Goal: Find specific page/section

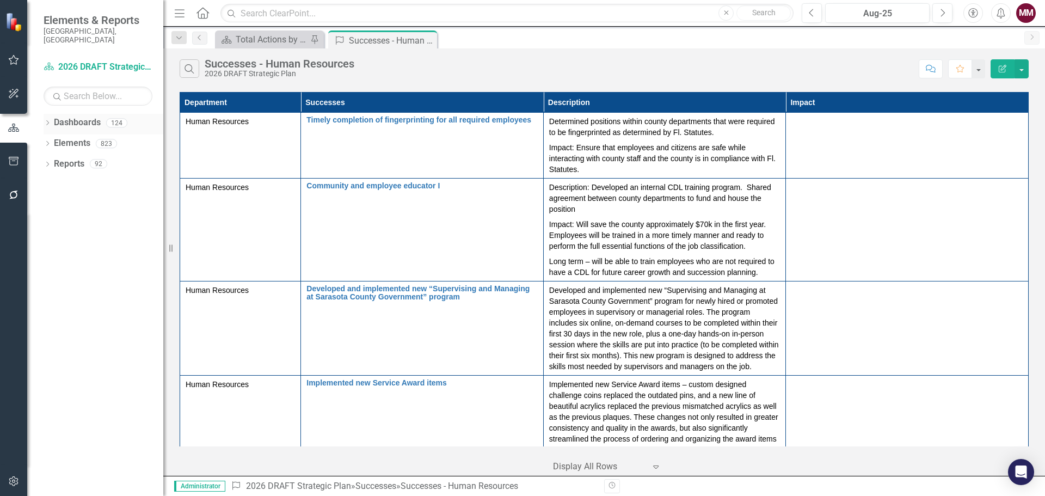
click at [50, 121] on icon "Dropdown" at bounding box center [48, 124] width 8 height 6
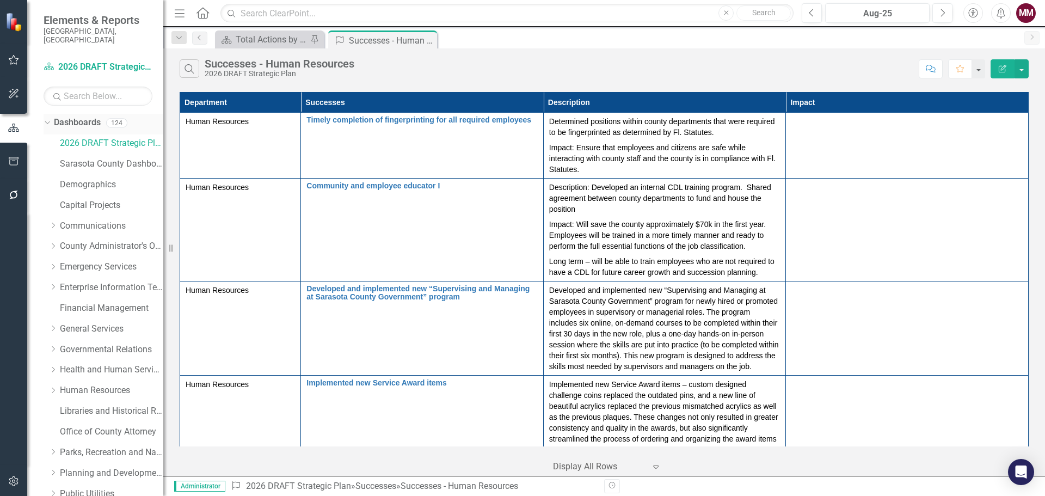
click at [44, 119] on icon "Dropdown" at bounding box center [46, 123] width 6 height 8
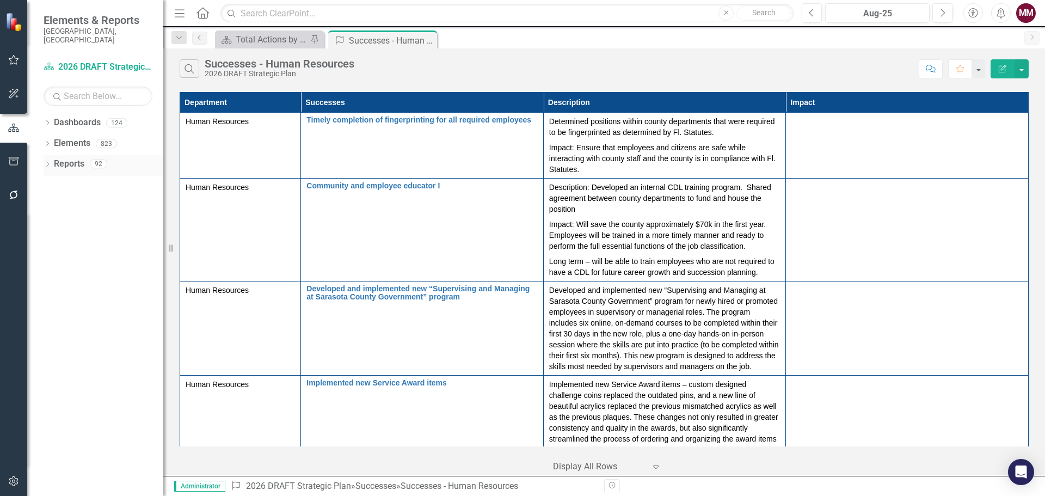
click at [44, 162] on icon "Dropdown" at bounding box center [48, 165] width 8 height 6
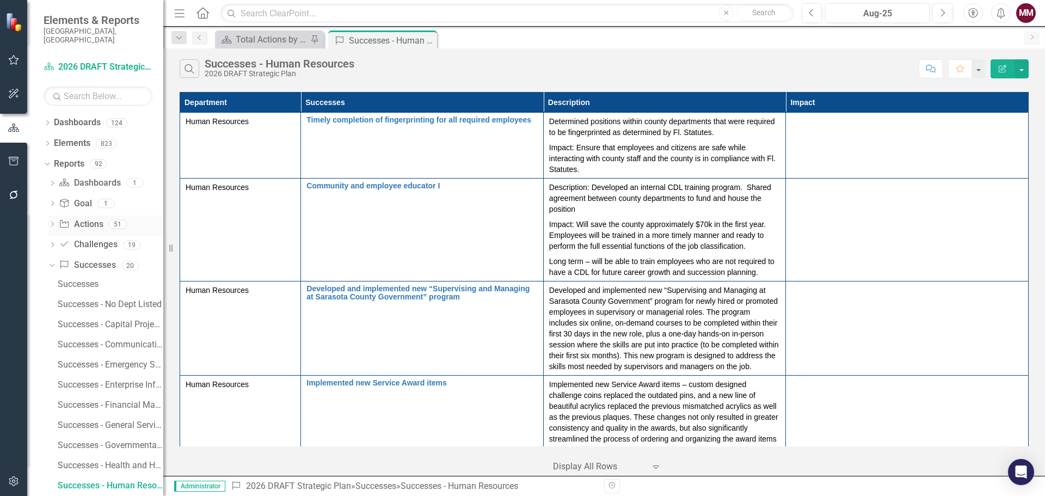
click at [54, 222] on icon "Dropdown" at bounding box center [52, 225] width 8 height 6
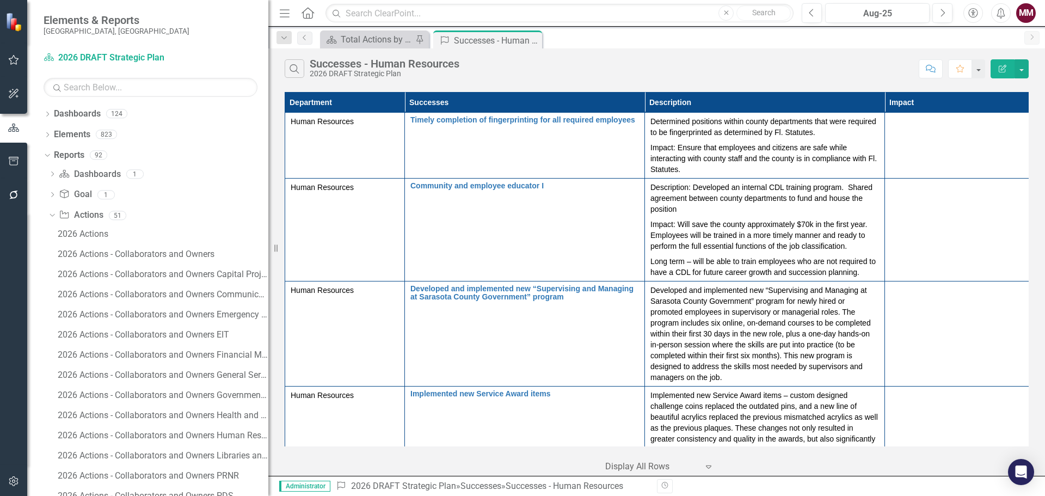
drag, startPoint x: 169, startPoint y: 250, endPoint x: 268, endPoint y: 248, distance: 99.6
click at [268, 248] on div "Resize" at bounding box center [272, 248] width 9 height 496
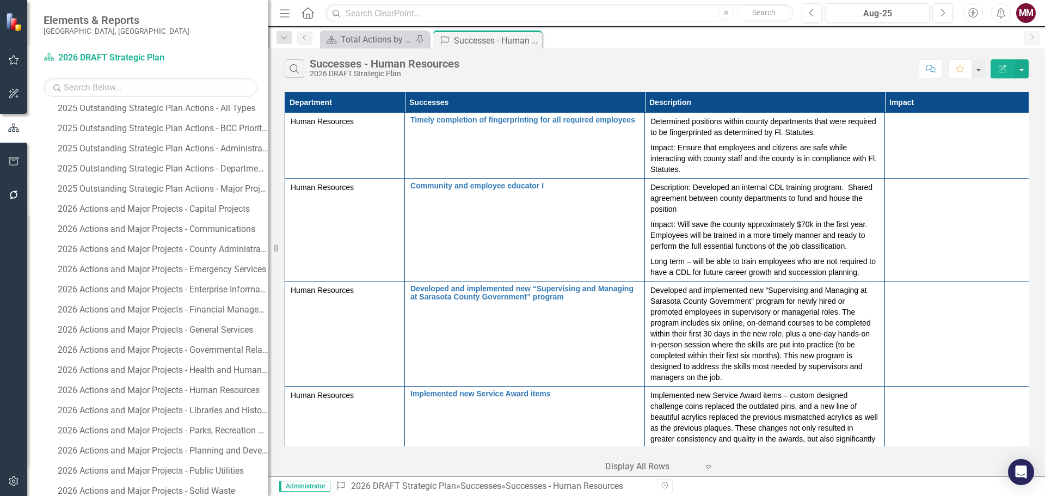
scroll to position [708, 0]
click at [193, 190] on div "2026 Actions and Major Projects - Communications" at bounding box center [163, 191] width 211 height 10
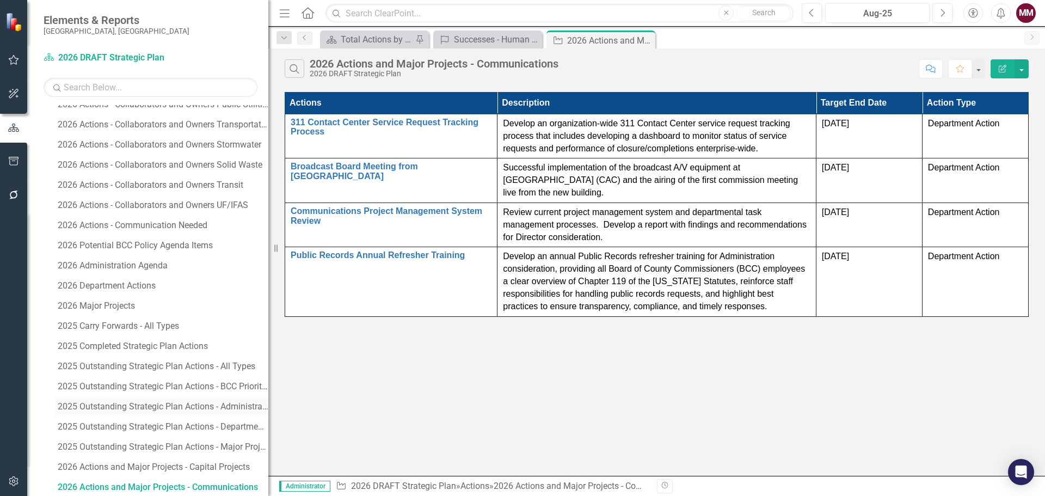
scroll to position [466, 0]
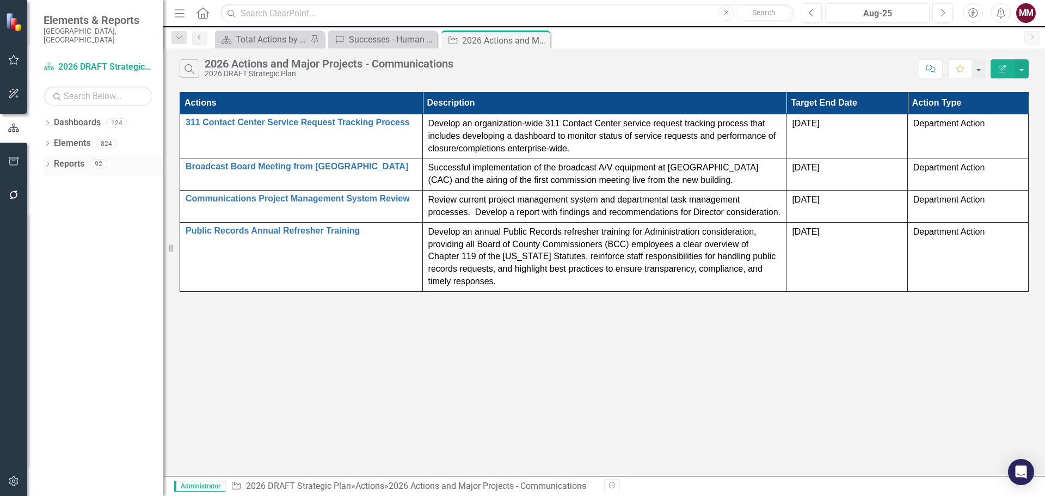
click at [47, 162] on icon "Dropdown" at bounding box center [48, 165] width 8 height 6
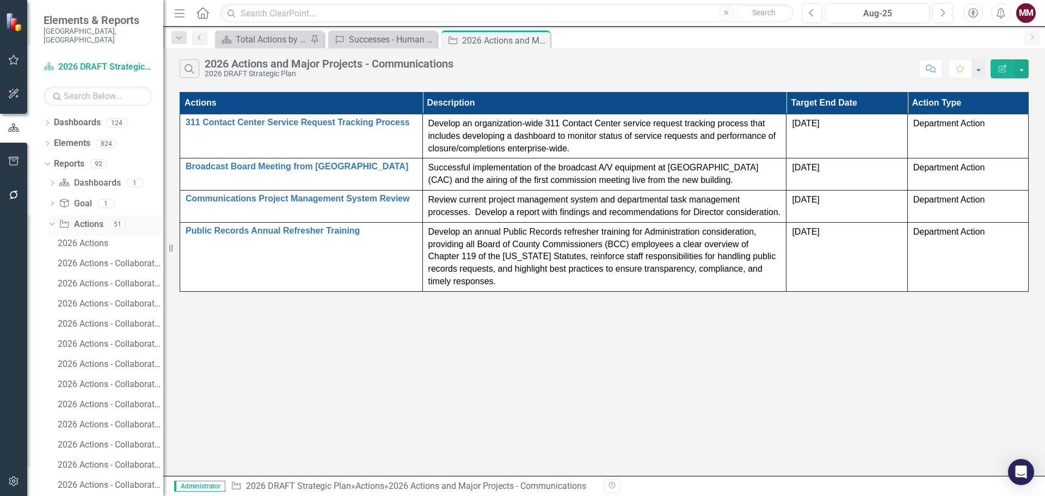
click at [50, 220] on icon "Dropdown" at bounding box center [51, 224] width 6 height 8
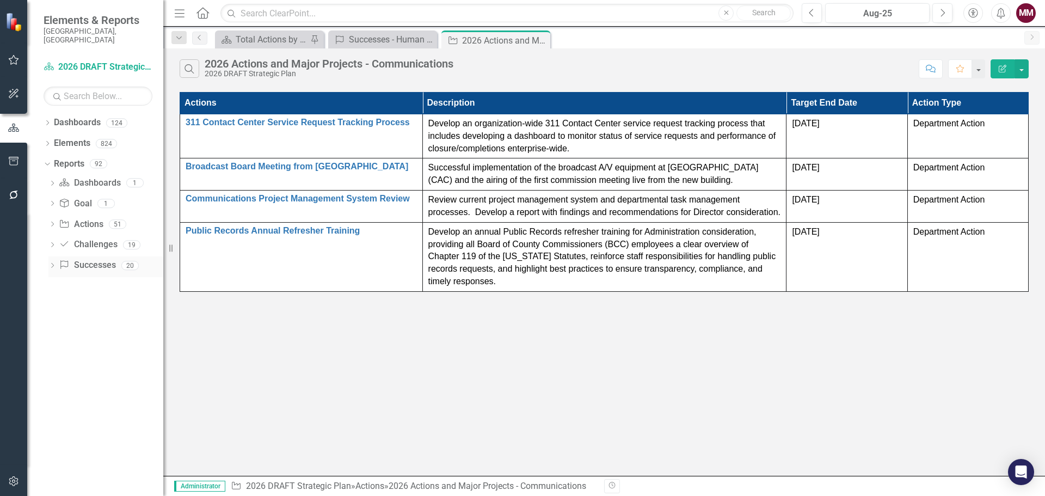
click at [52, 263] on icon "Dropdown" at bounding box center [52, 266] width 8 height 6
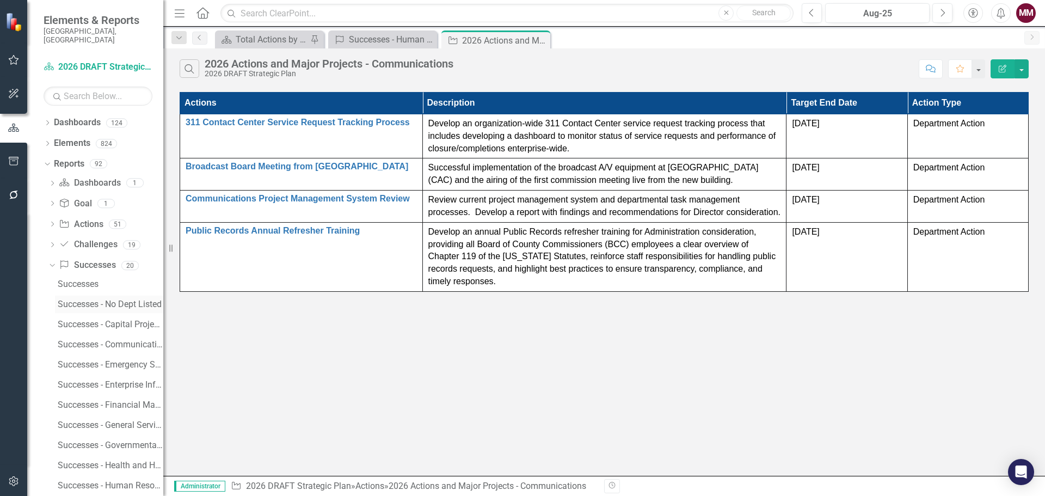
scroll to position [54, 0]
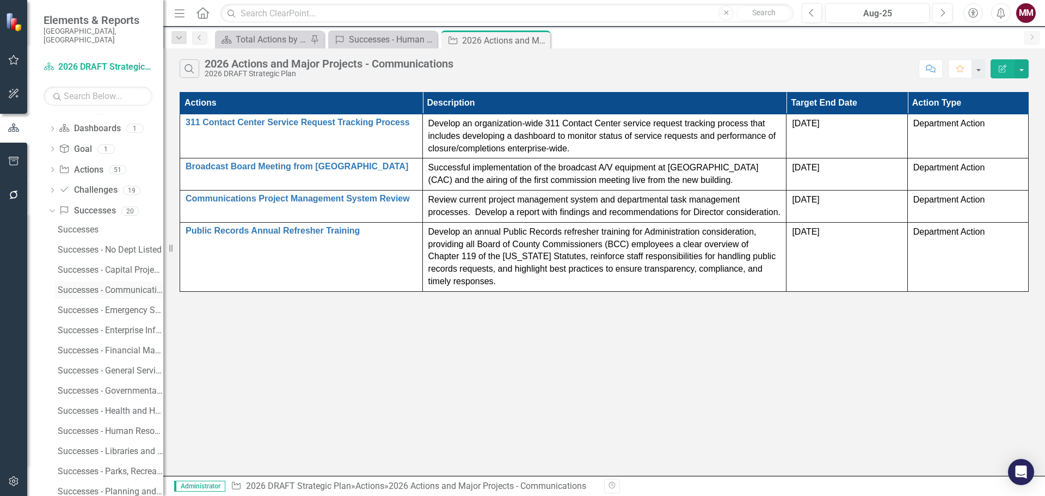
click at [88, 285] on div "Successes - Communications" at bounding box center [111, 290] width 106 height 10
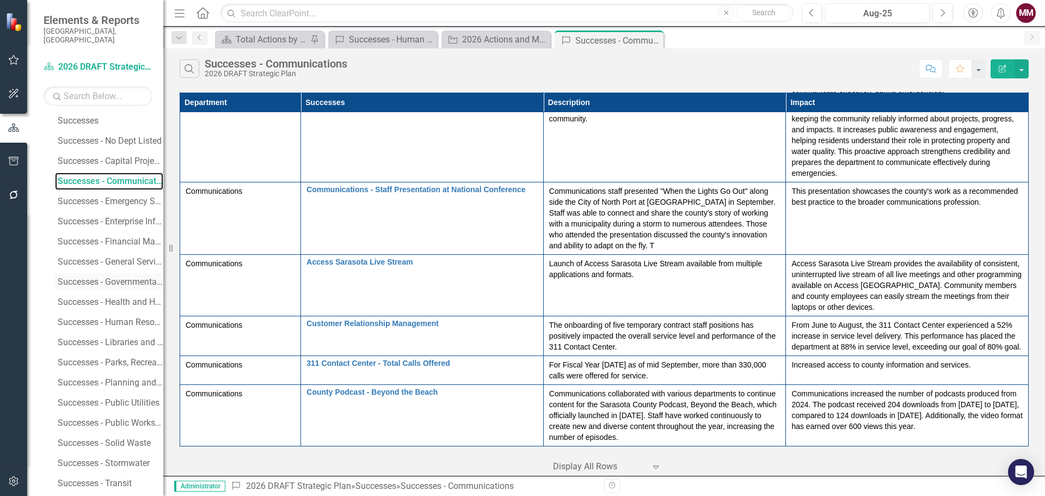
scroll to position [190, 0]
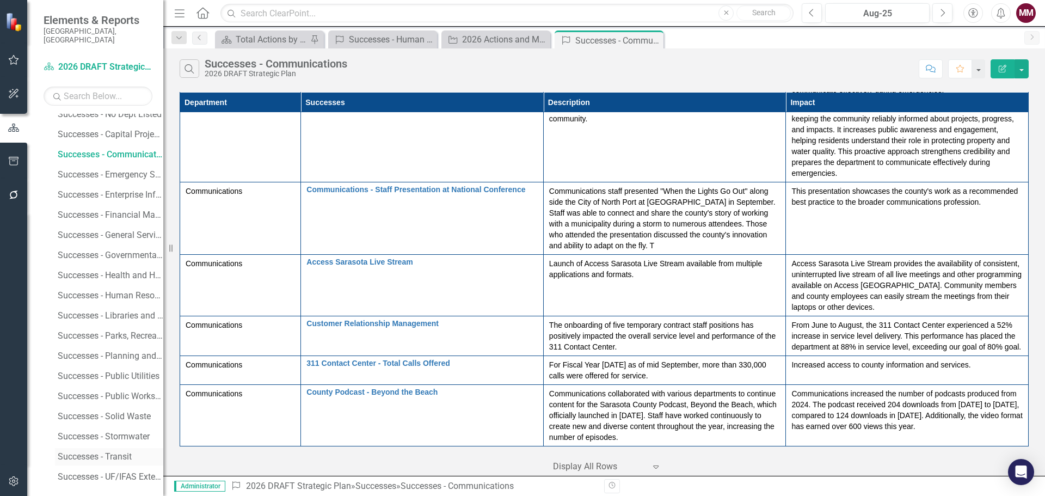
click at [107, 452] on div "Successes - Transit" at bounding box center [111, 457] width 106 height 10
